Goal: Transaction & Acquisition: Subscribe to service/newsletter

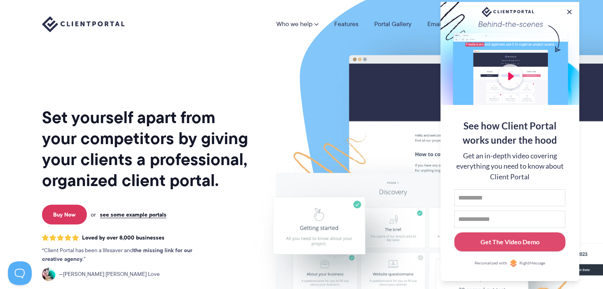
click at [569, 10] on button at bounding box center [569, 12] width 8 height 8
